Goal: Information Seeking & Learning: Learn about a topic

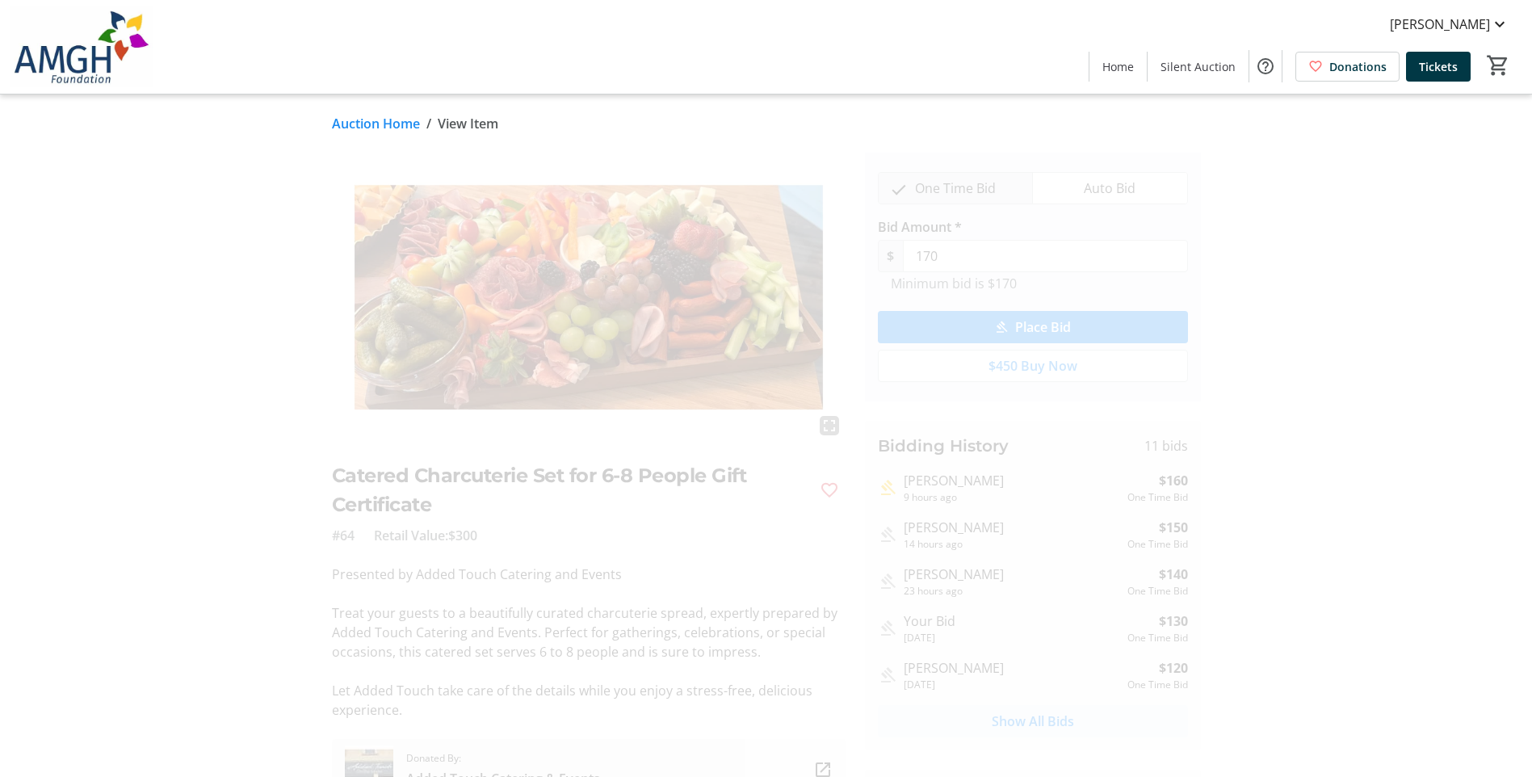
click at [1032, 715] on span "Show All Bids" at bounding box center [1033, 720] width 82 height 19
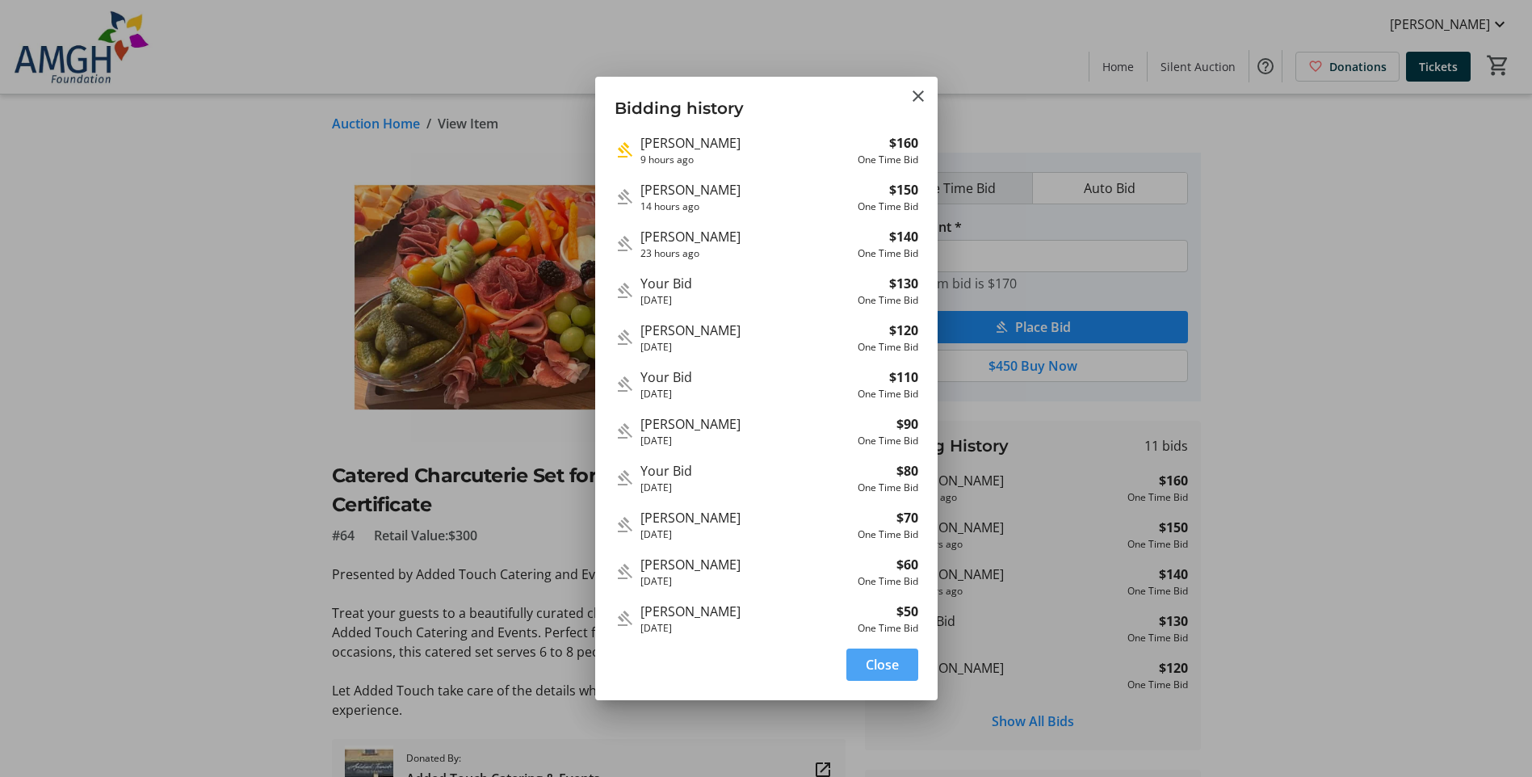
click at [880, 671] on span "Close" at bounding box center [882, 664] width 33 height 19
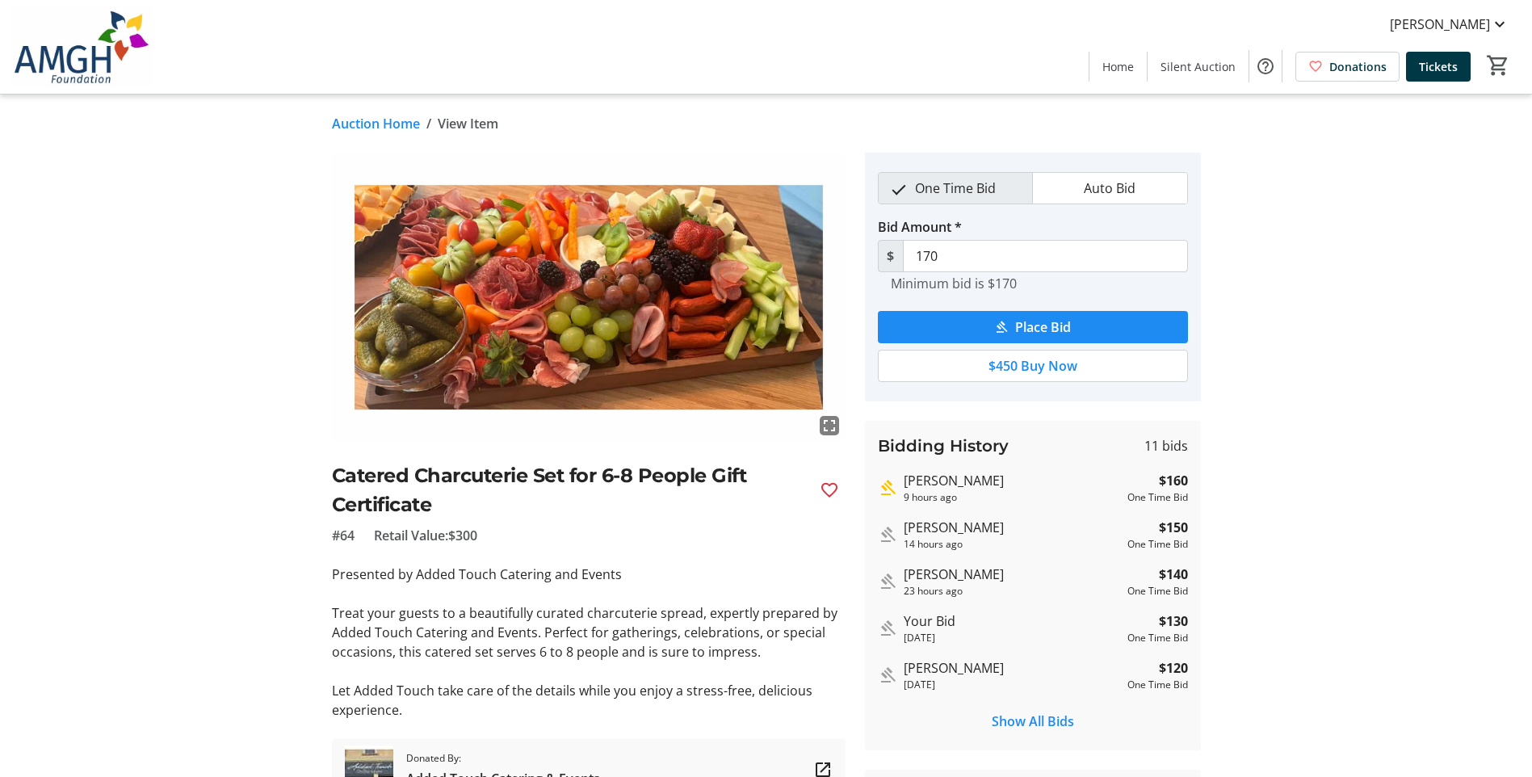
click at [357, 128] on link "Auction Home" at bounding box center [376, 123] width 88 height 19
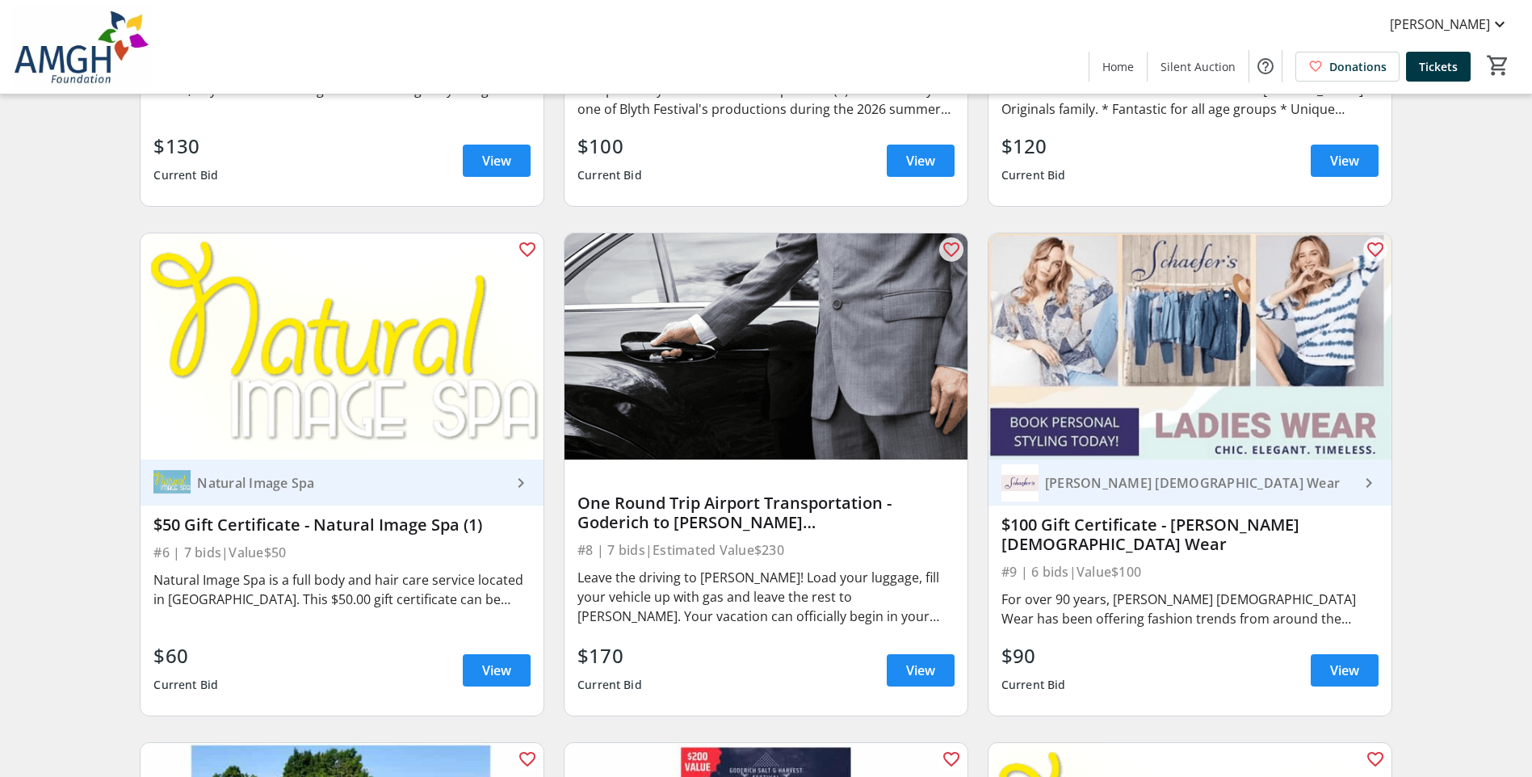
scroll to position [1615, 0]
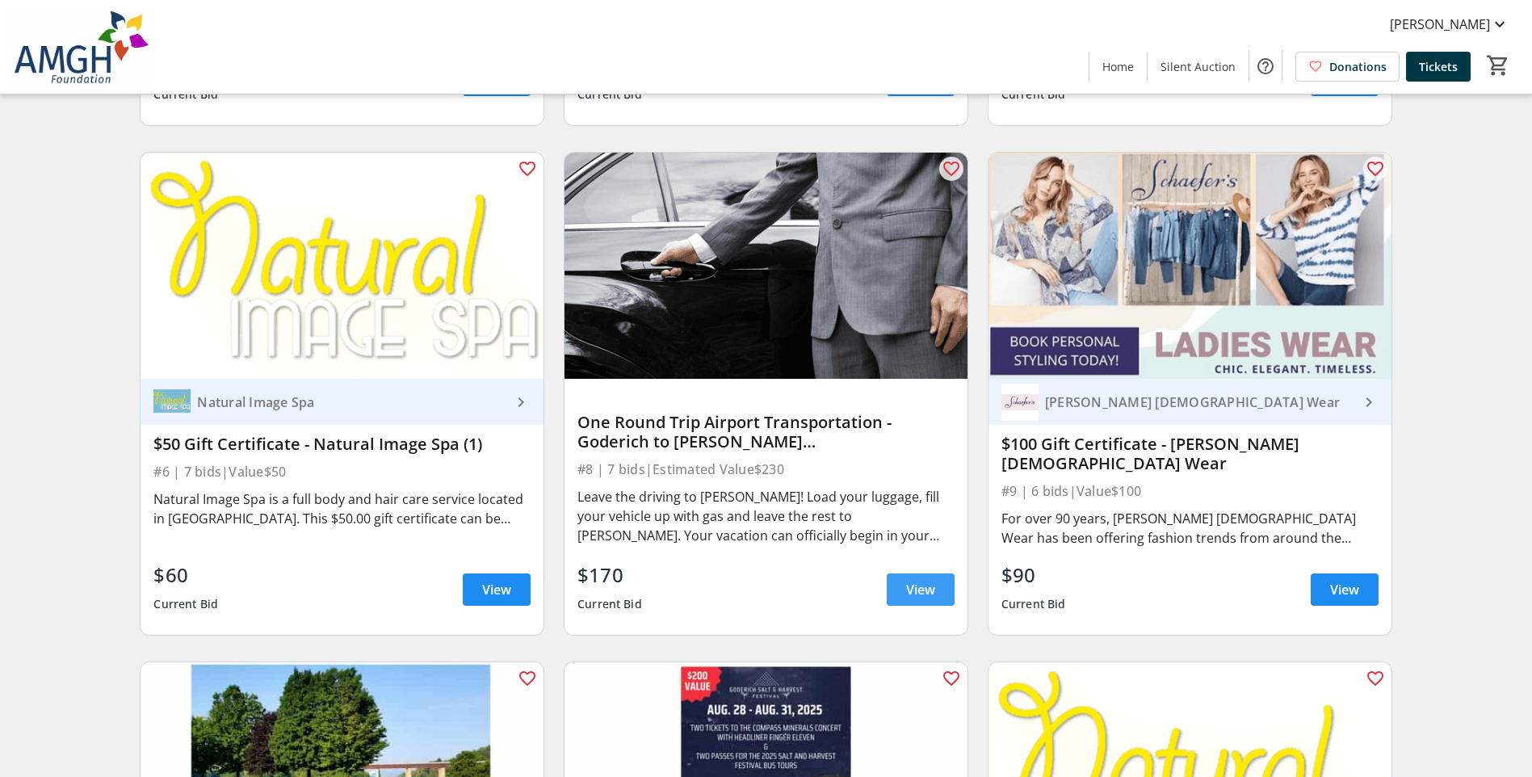
click at [912, 593] on span "View" at bounding box center [920, 589] width 29 height 19
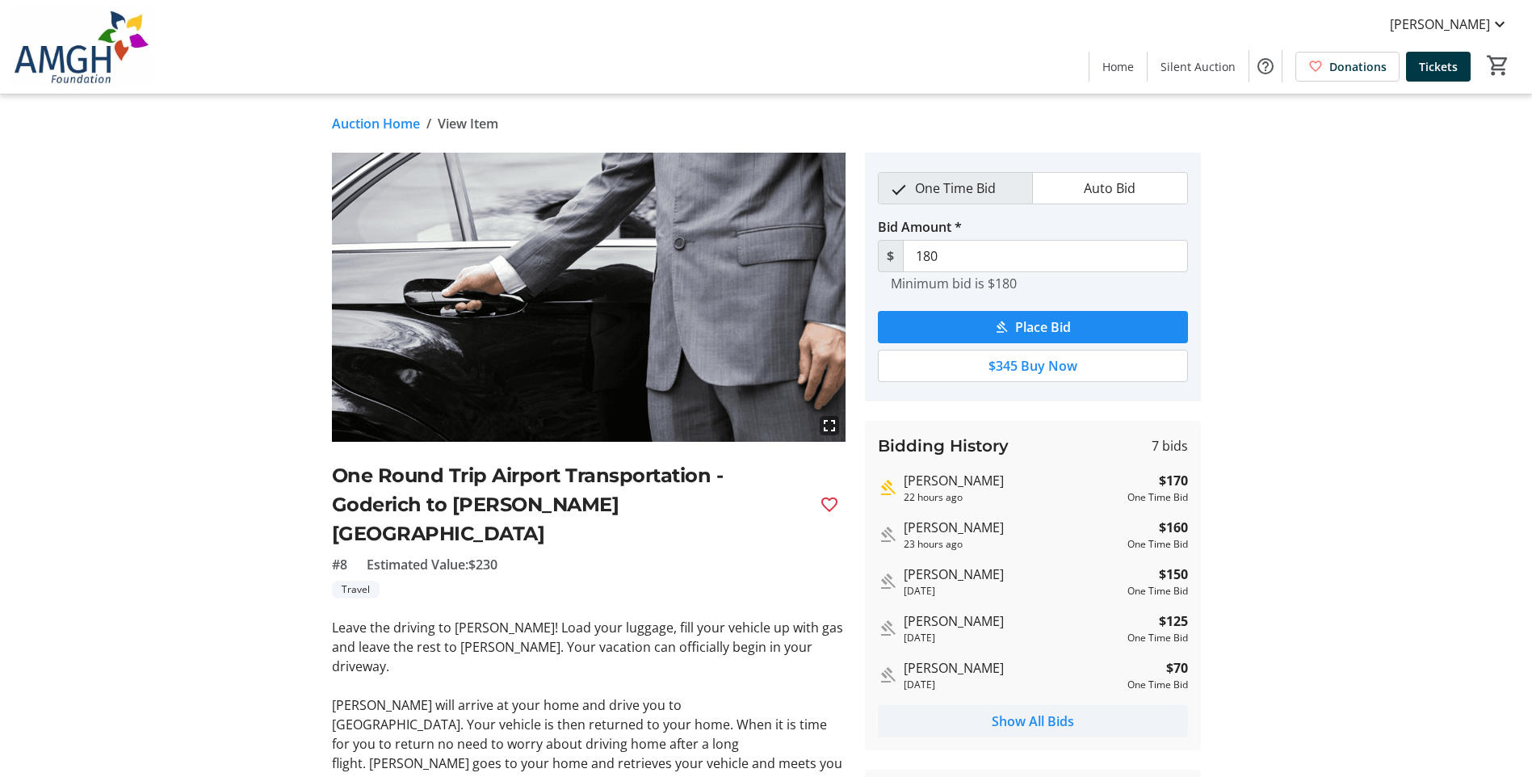
click at [1017, 711] on span at bounding box center [1033, 721] width 310 height 39
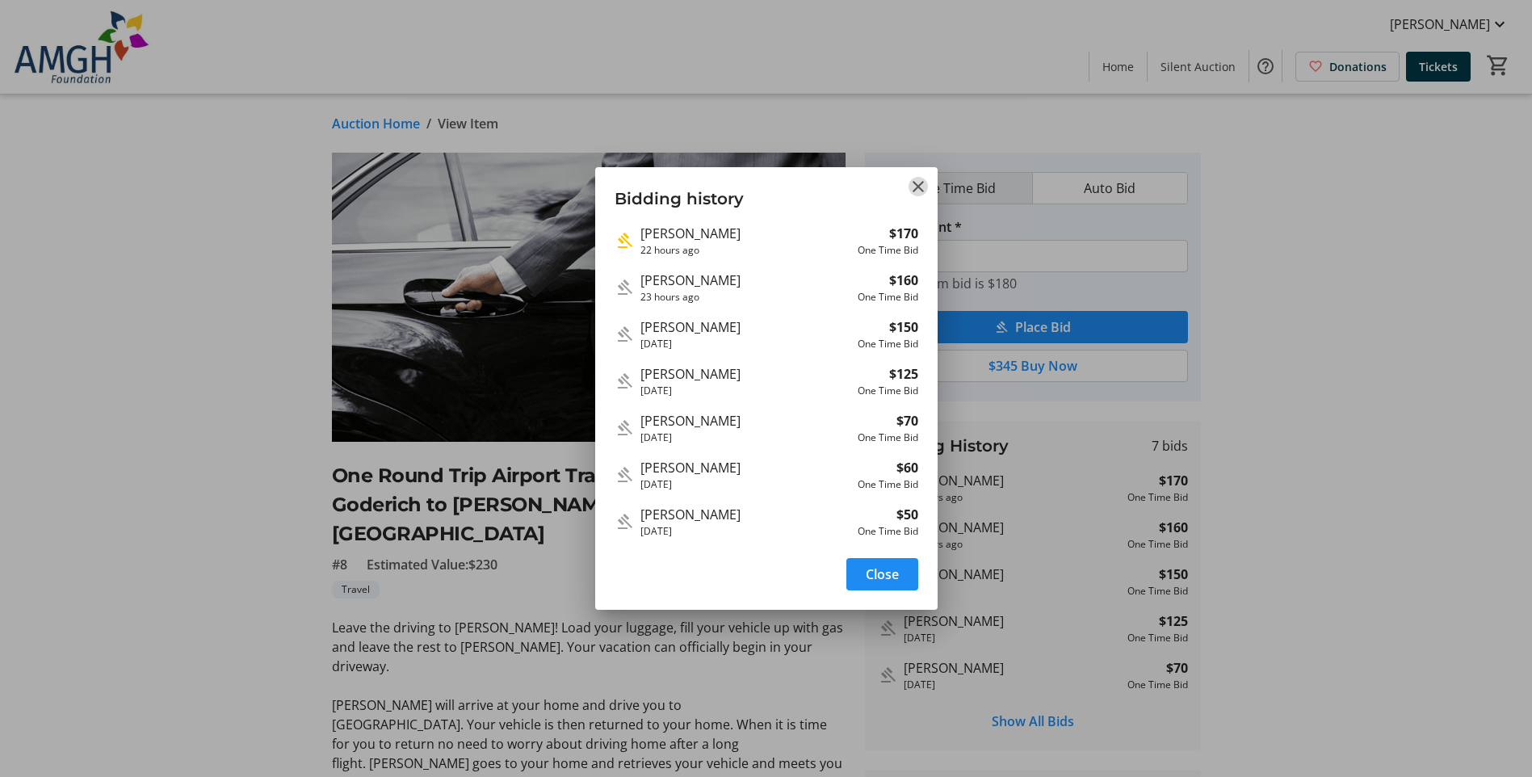
click at [915, 188] on mat-icon "Close" at bounding box center [917, 186] width 19 height 19
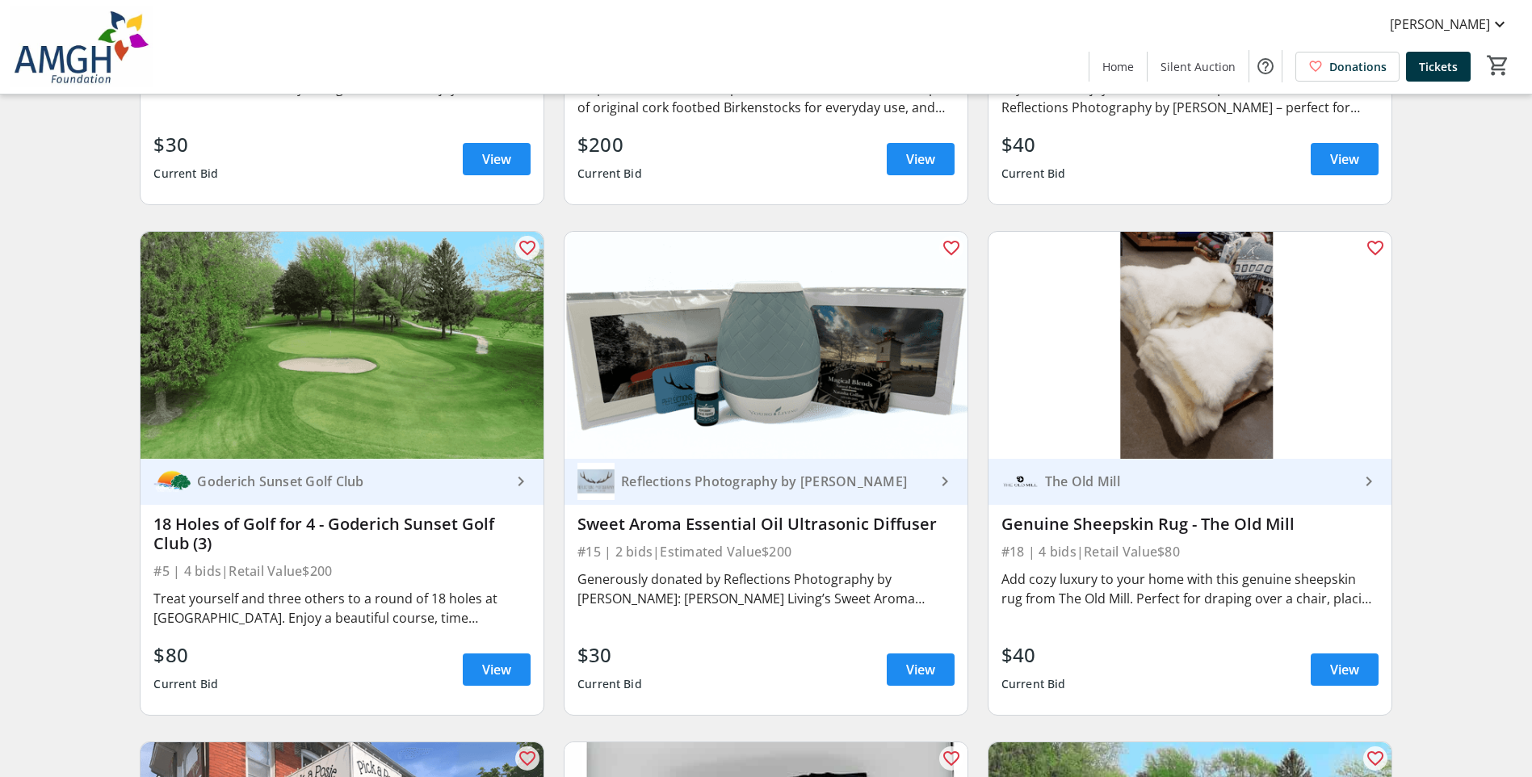
scroll to position [3068, 0]
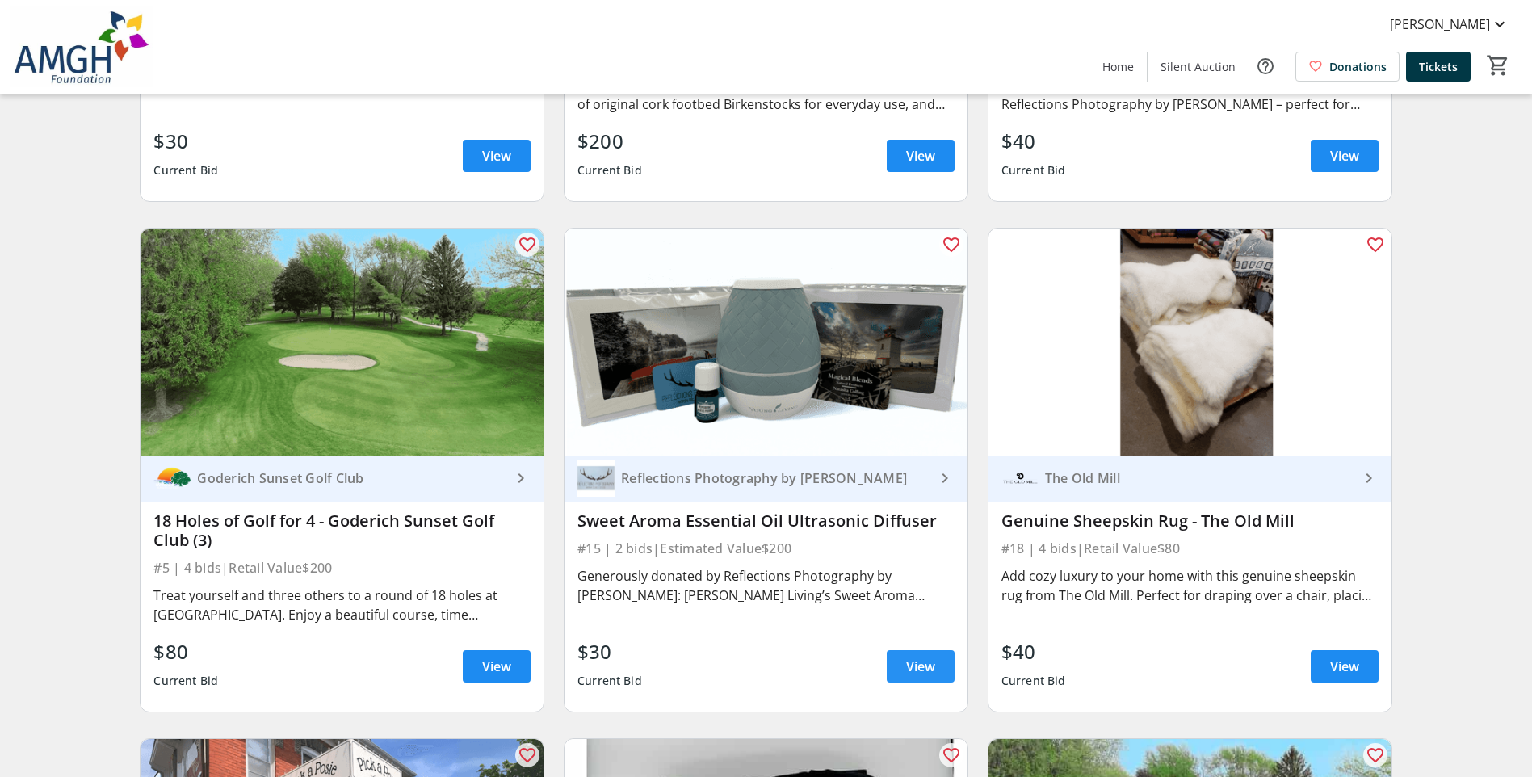
click at [906, 669] on span "View" at bounding box center [920, 665] width 29 height 19
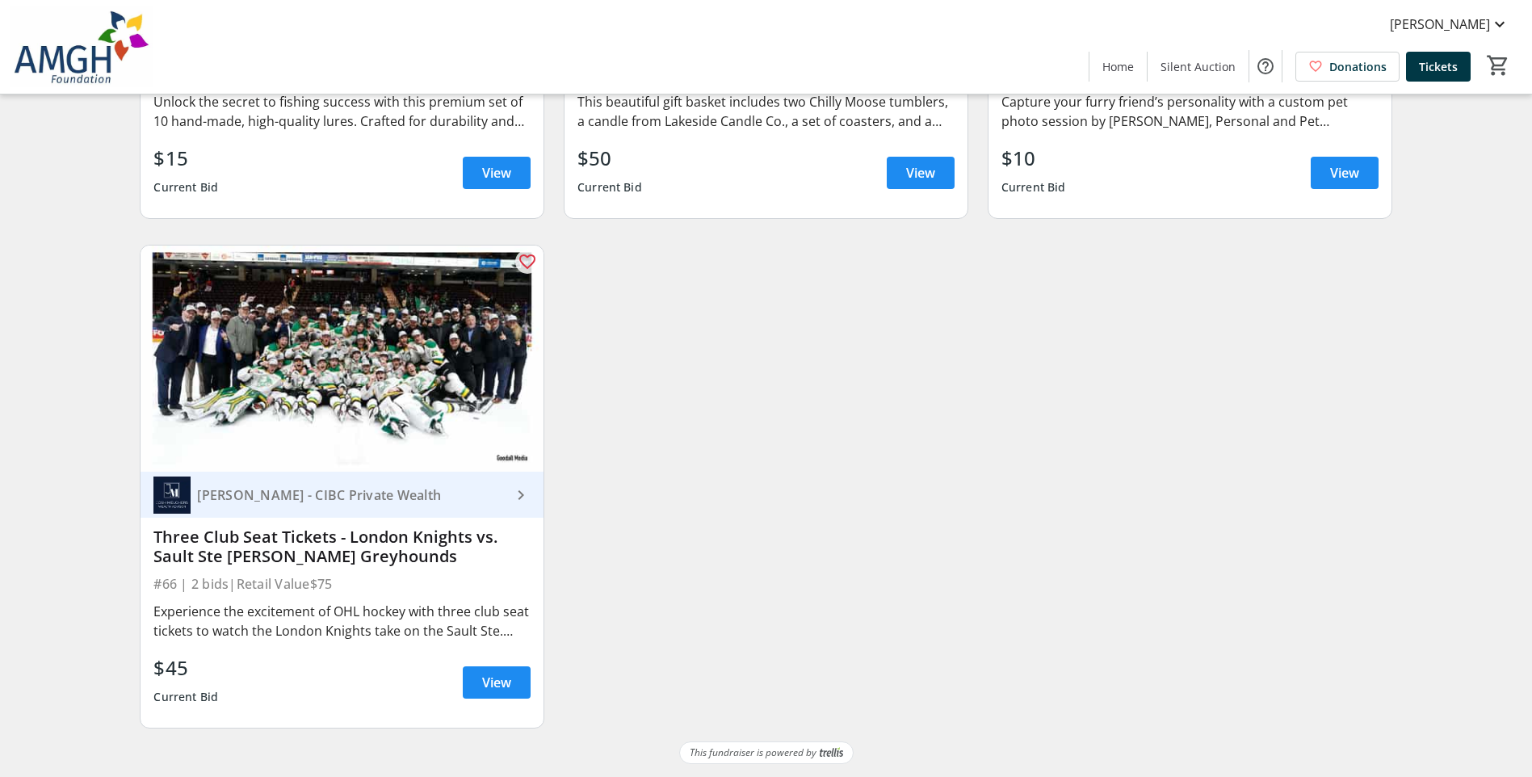
scroll to position [9633, 0]
click at [483, 680] on span "View" at bounding box center [496, 682] width 29 height 19
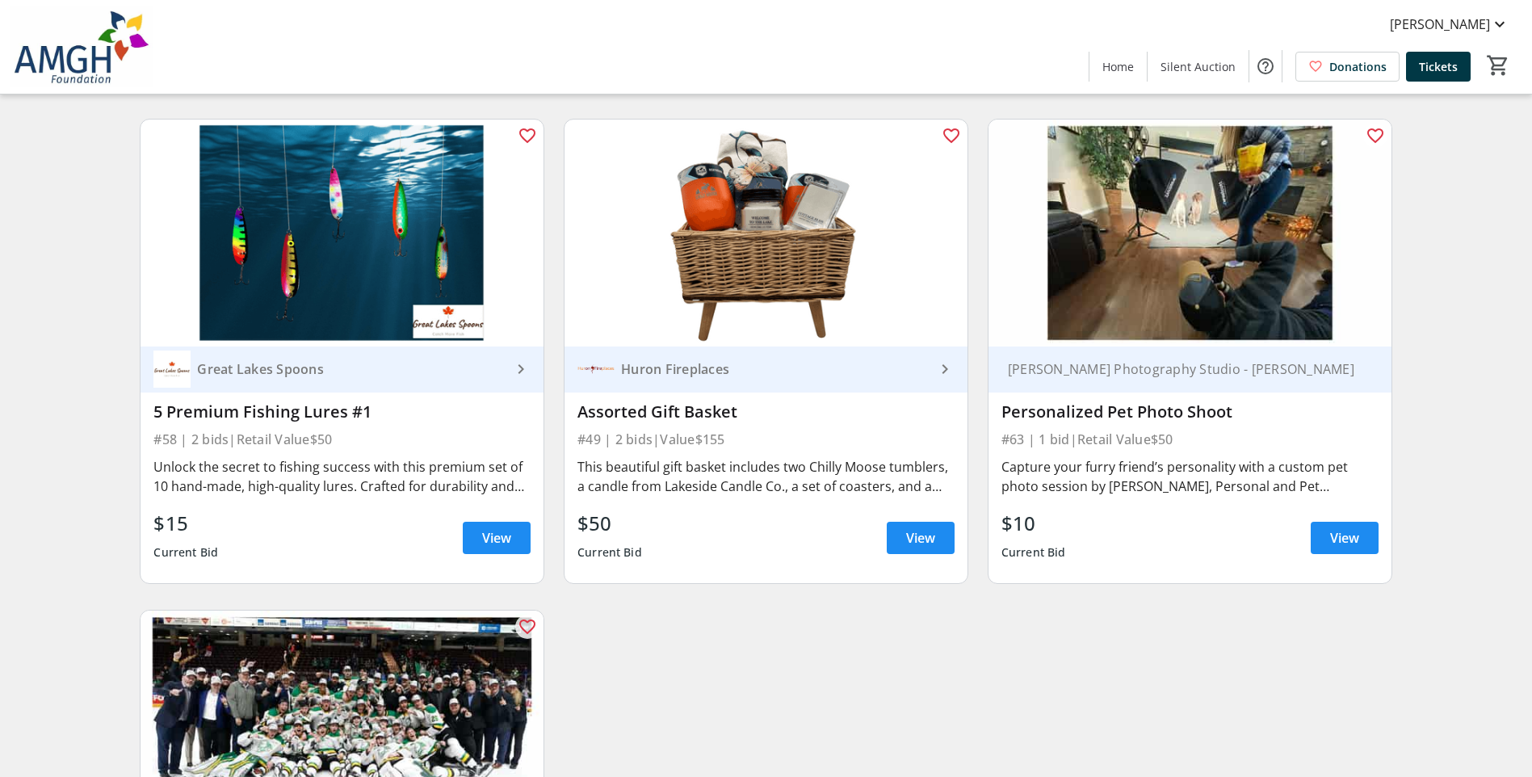
scroll to position [9230, 0]
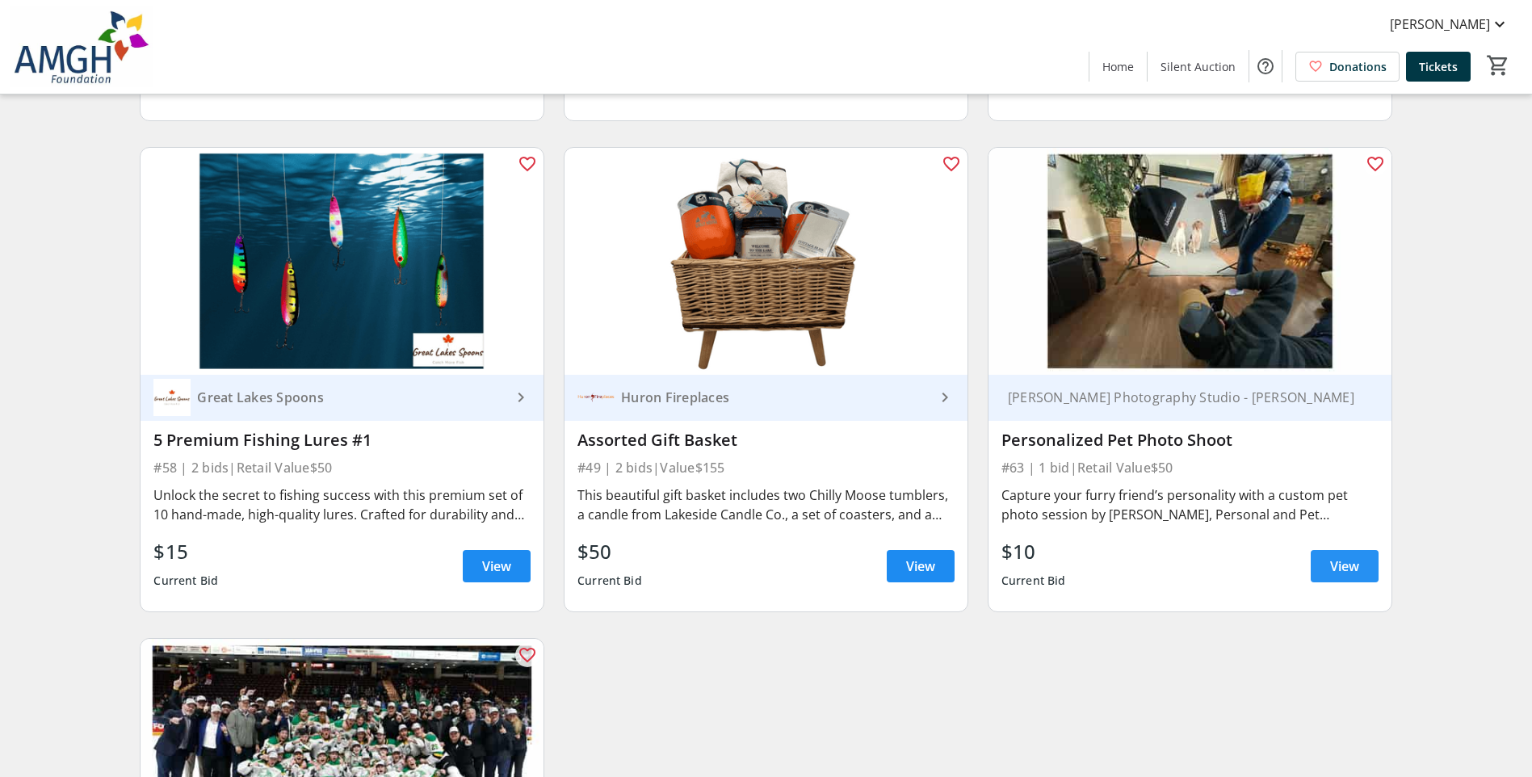
click at [1351, 574] on span "View" at bounding box center [1344, 565] width 29 height 19
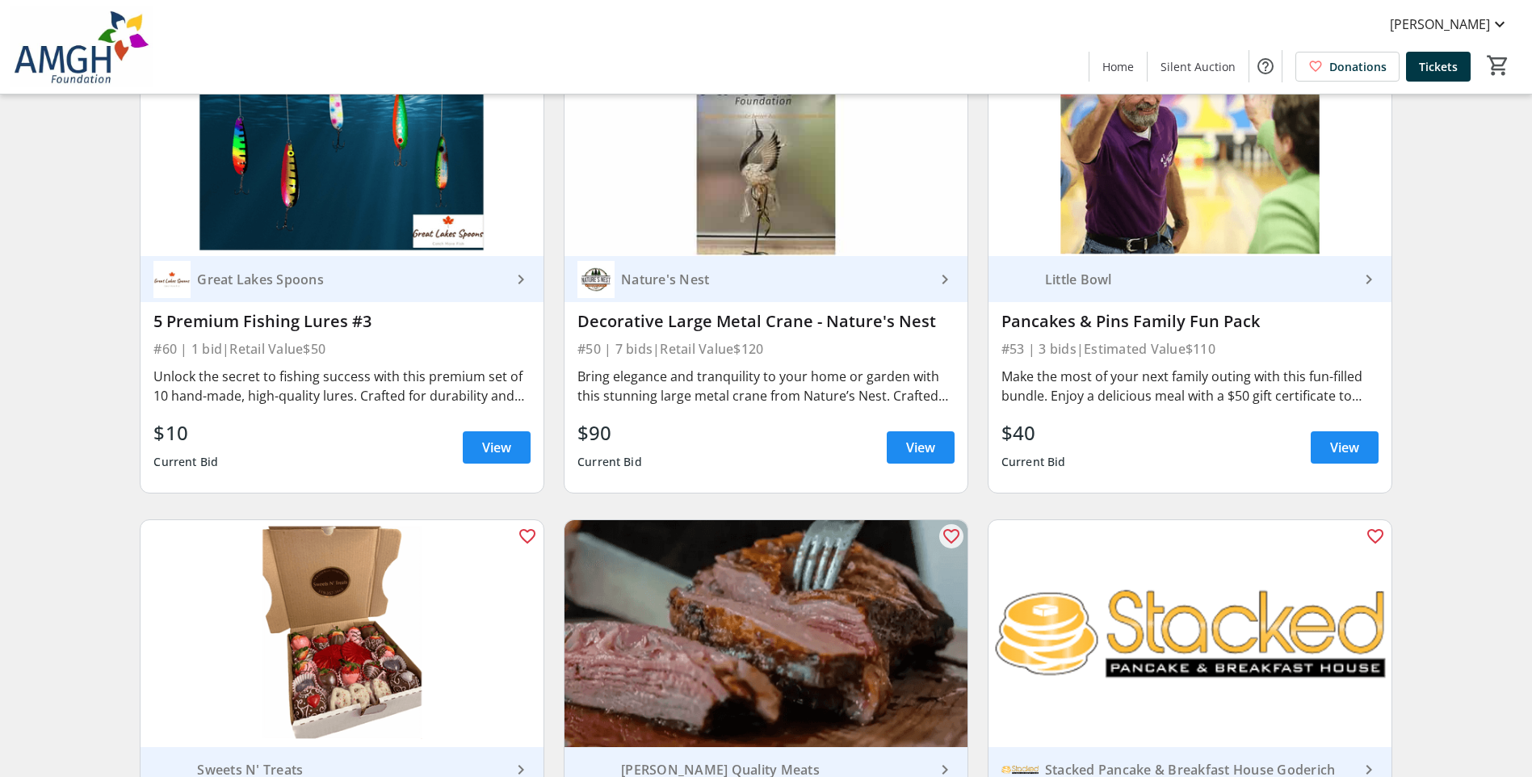
scroll to position [7292, 0]
